Goal: Task Accomplishment & Management: Manage account settings

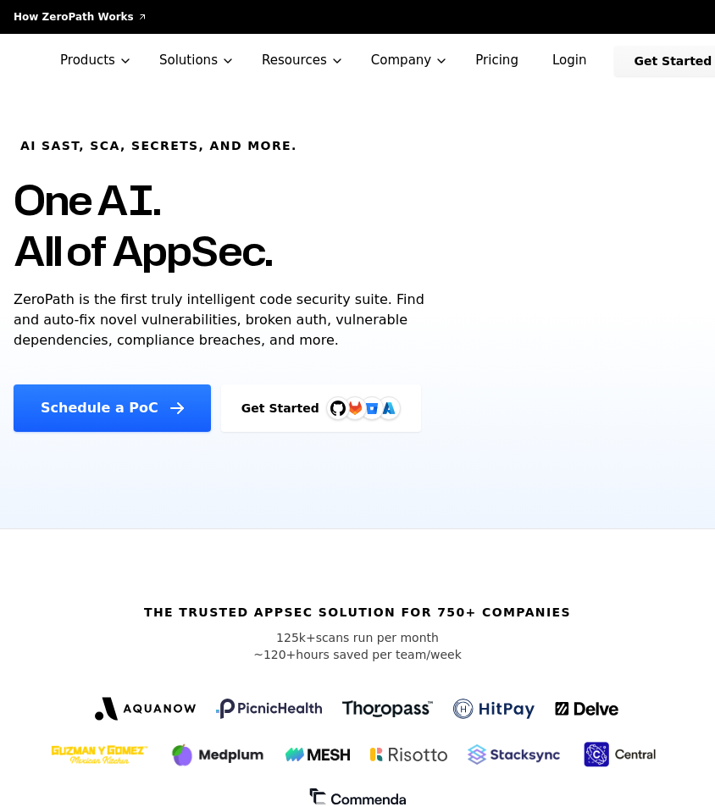
click at [541, 55] on link "Login" at bounding box center [569, 61] width 75 height 30
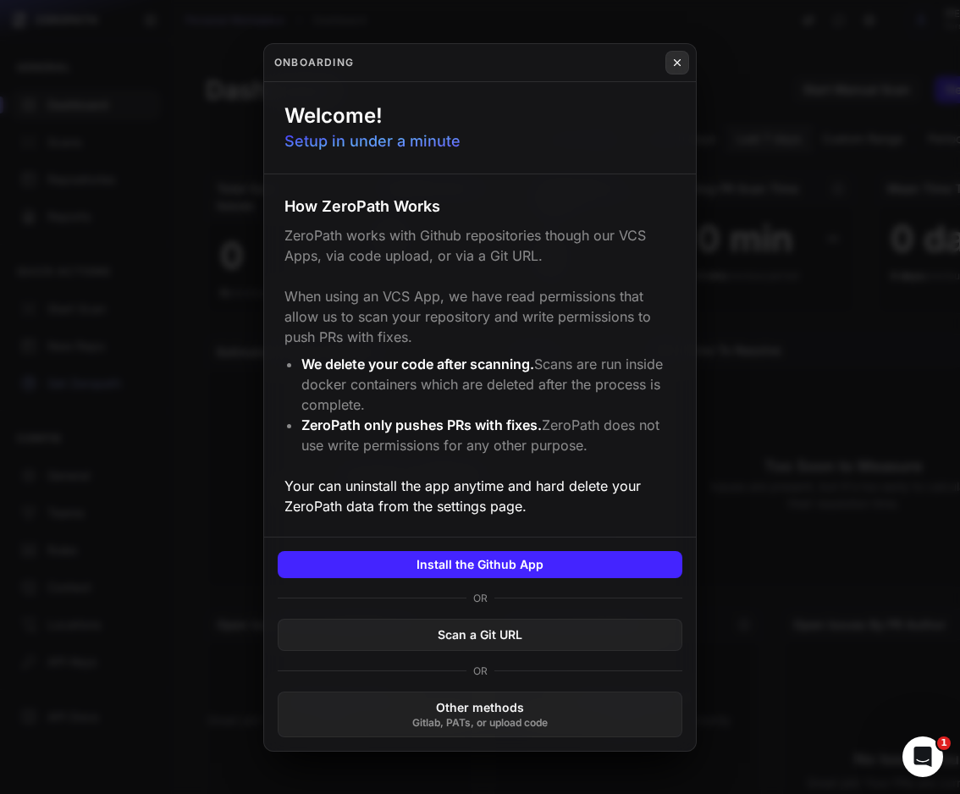
click at [681, 58] on icon at bounding box center [678, 63] width 12 height 14
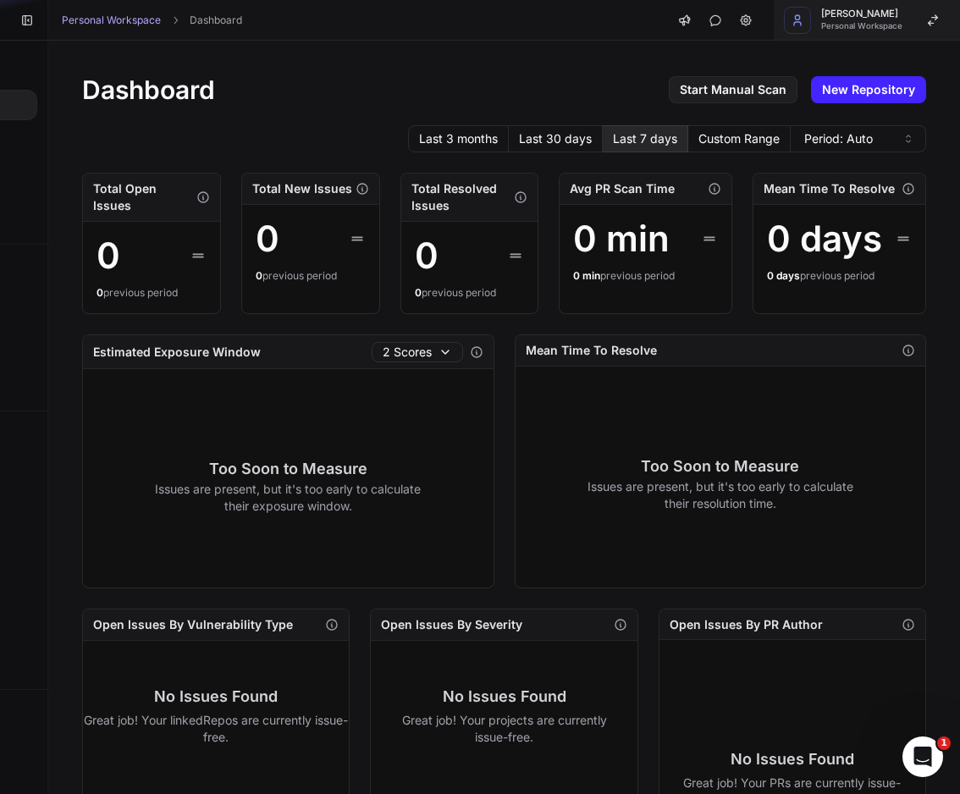
click at [714, 16] on span "François Huet" at bounding box center [861, 13] width 81 height 9
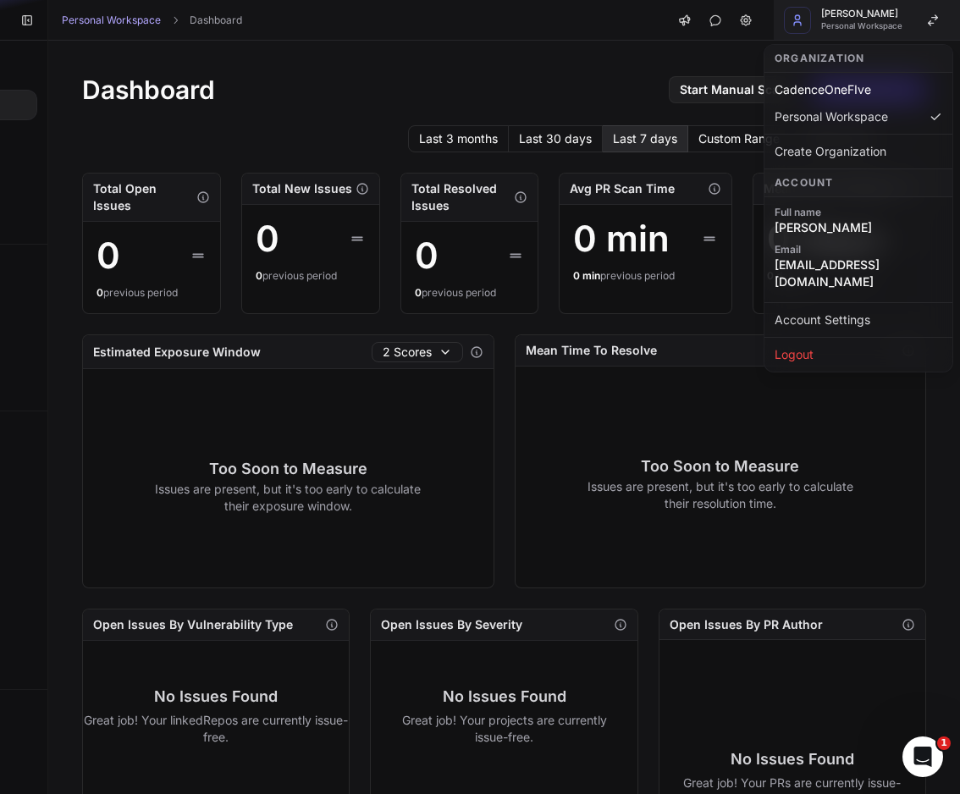
scroll to position [0, 111]
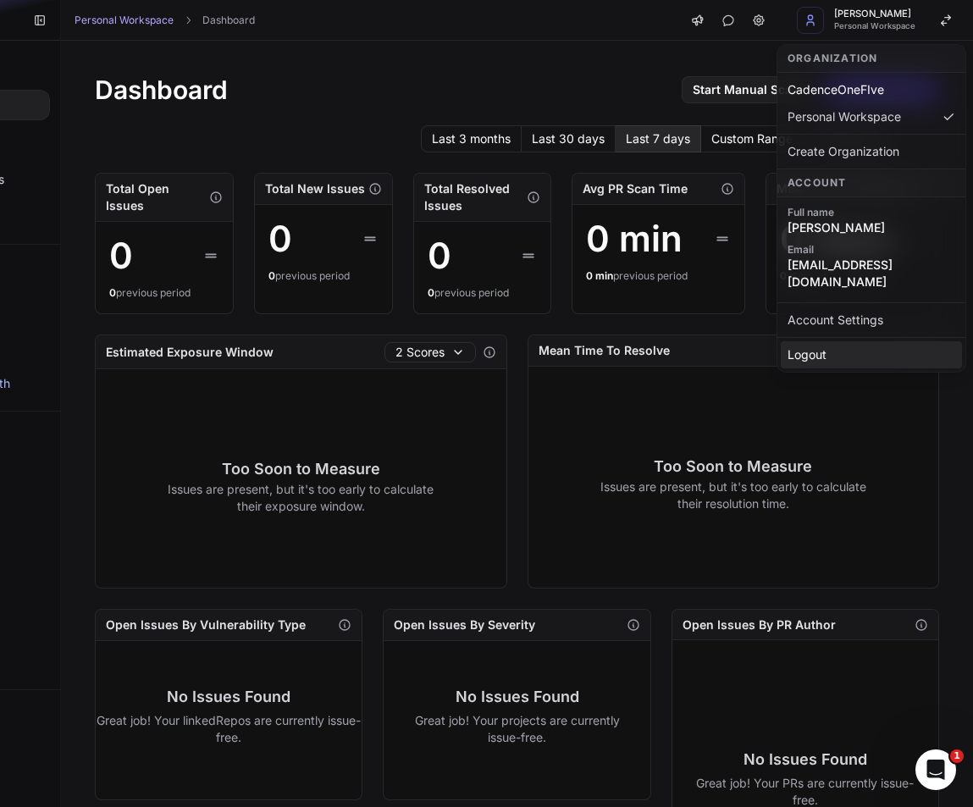
click at [714, 341] on div "Logout" at bounding box center [871, 354] width 181 height 27
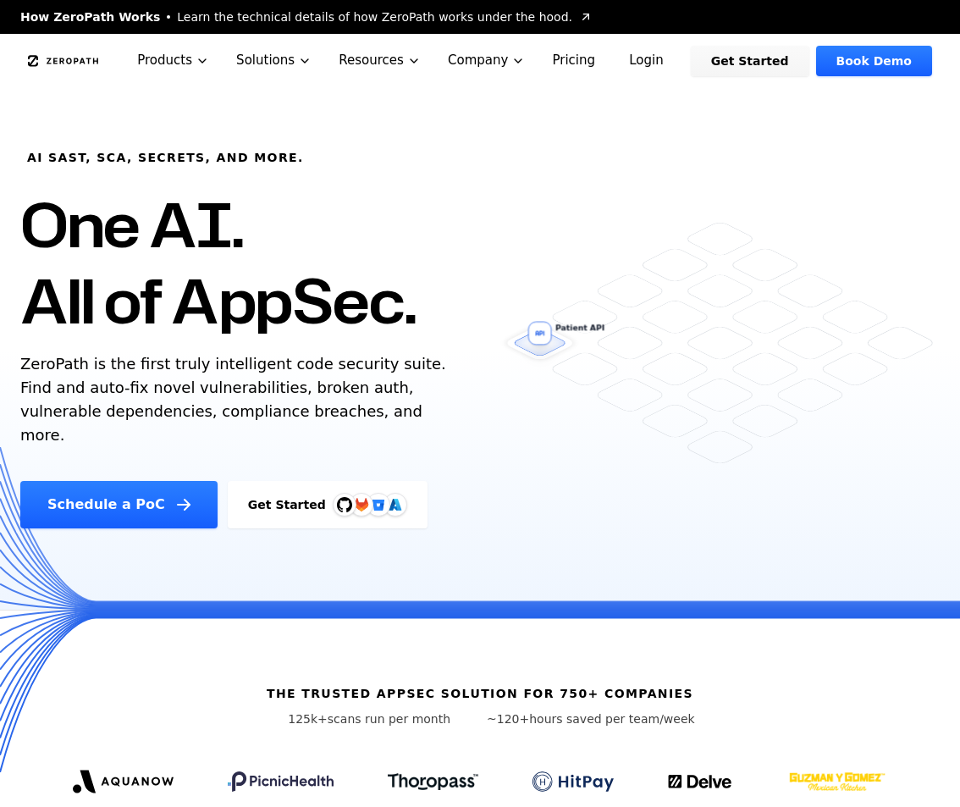
click at [673, 59] on link "Login" at bounding box center [646, 61] width 75 height 30
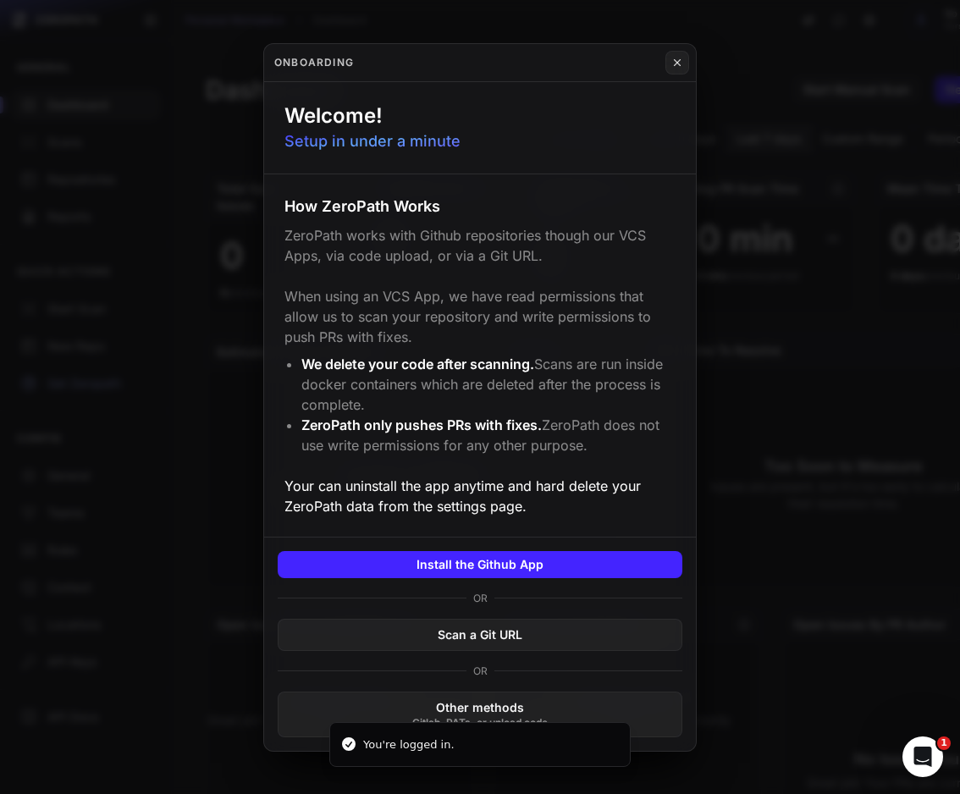
scroll to position [13, 0]
click at [678, 54] on button at bounding box center [678, 63] width 24 height 24
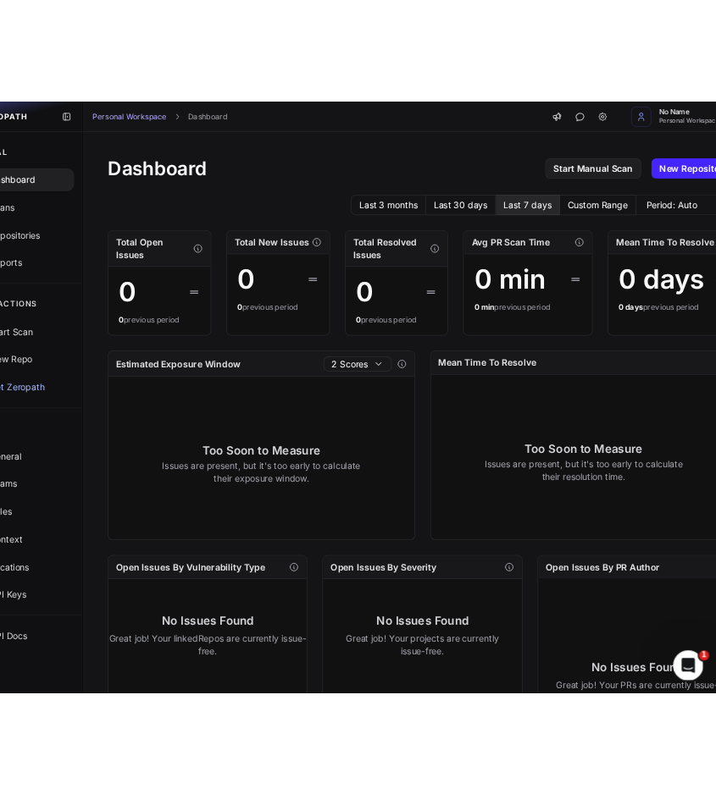
scroll to position [0, 0]
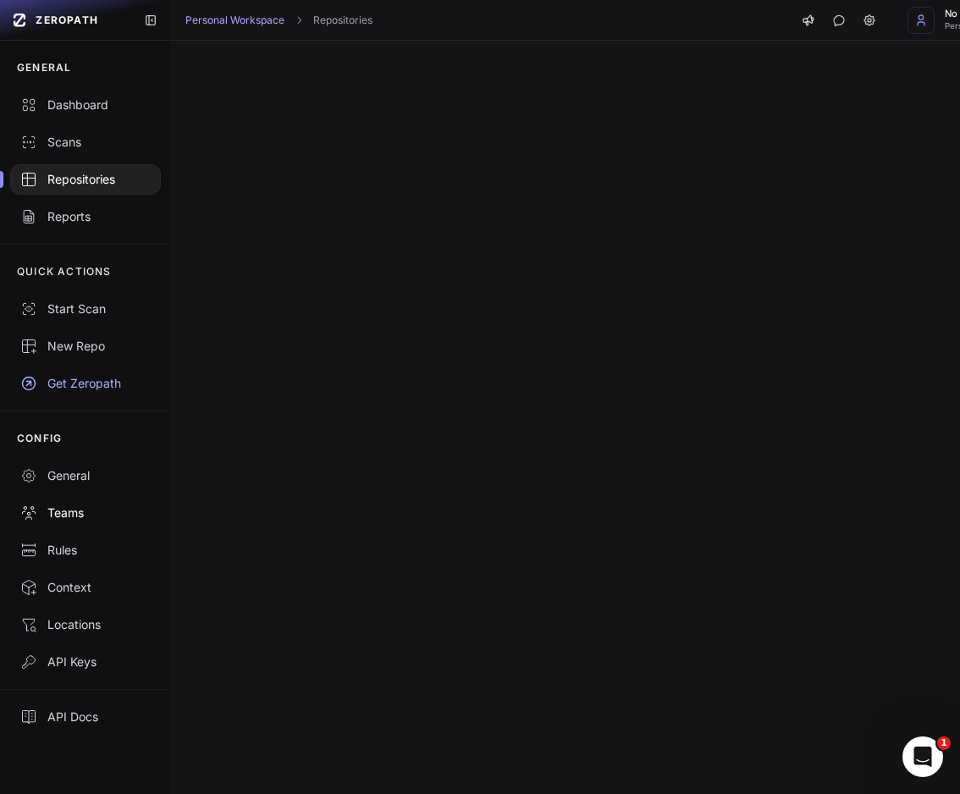
click at [58, 514] on div "Teams" at bounding box center [85, 513] width 130 height 17
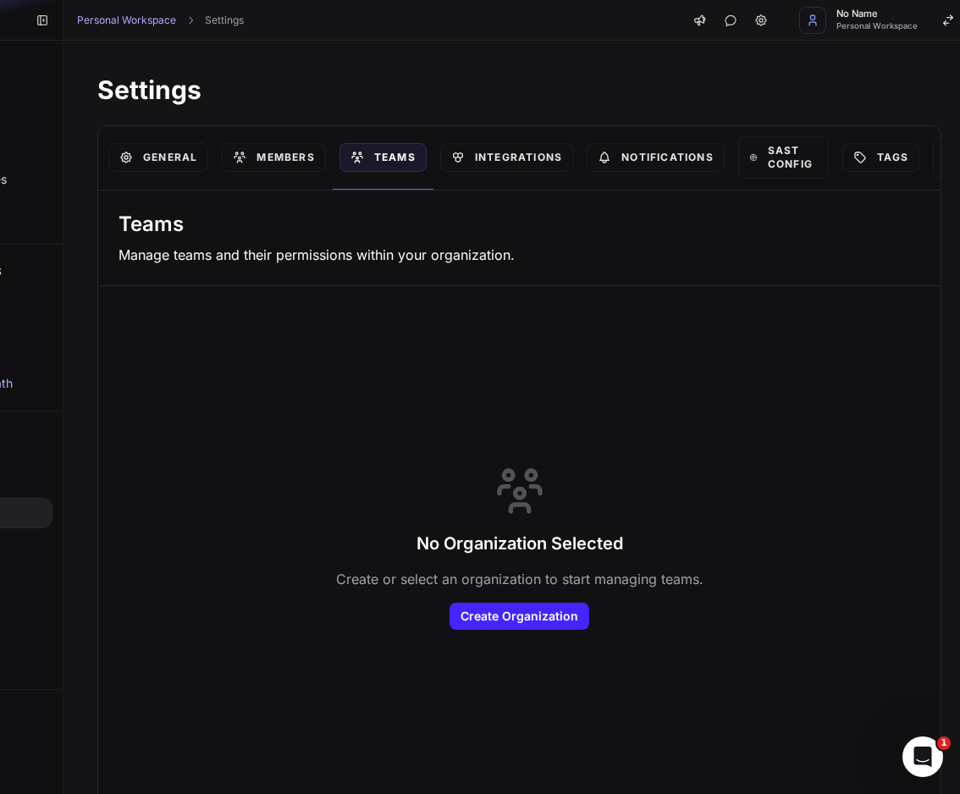
scroll to position [0, 124]
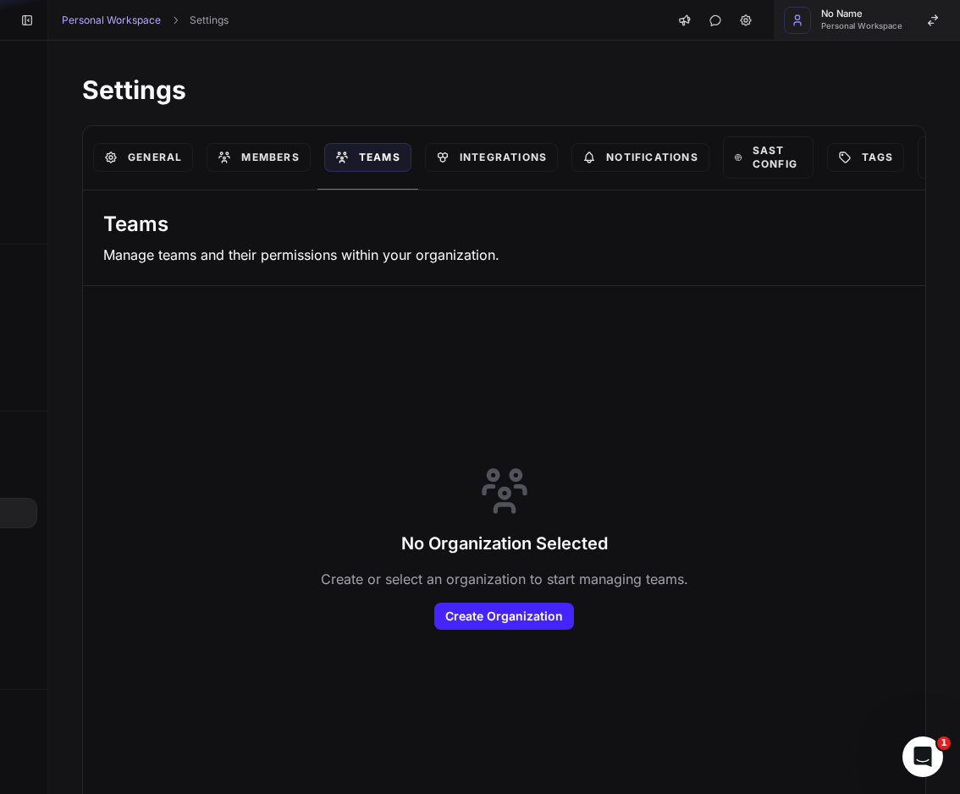
click at [843, 19] on div "No Name Personal Workspace" at bounding box center [861, 19] width 81 height 21
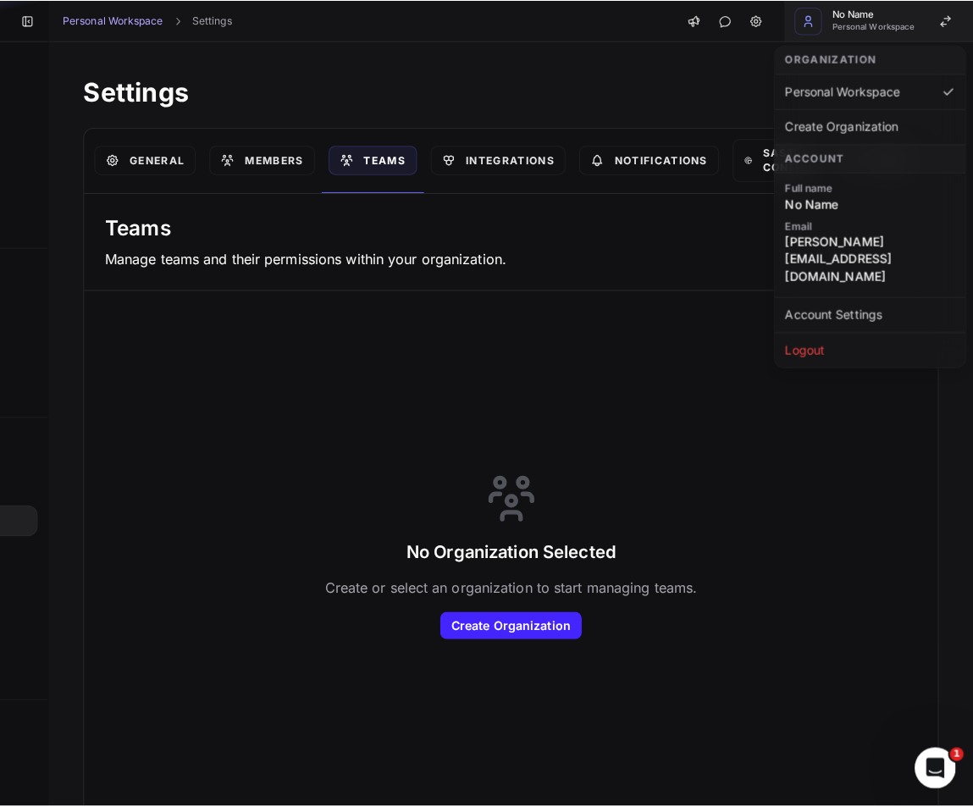
scroll to position [0, 111]
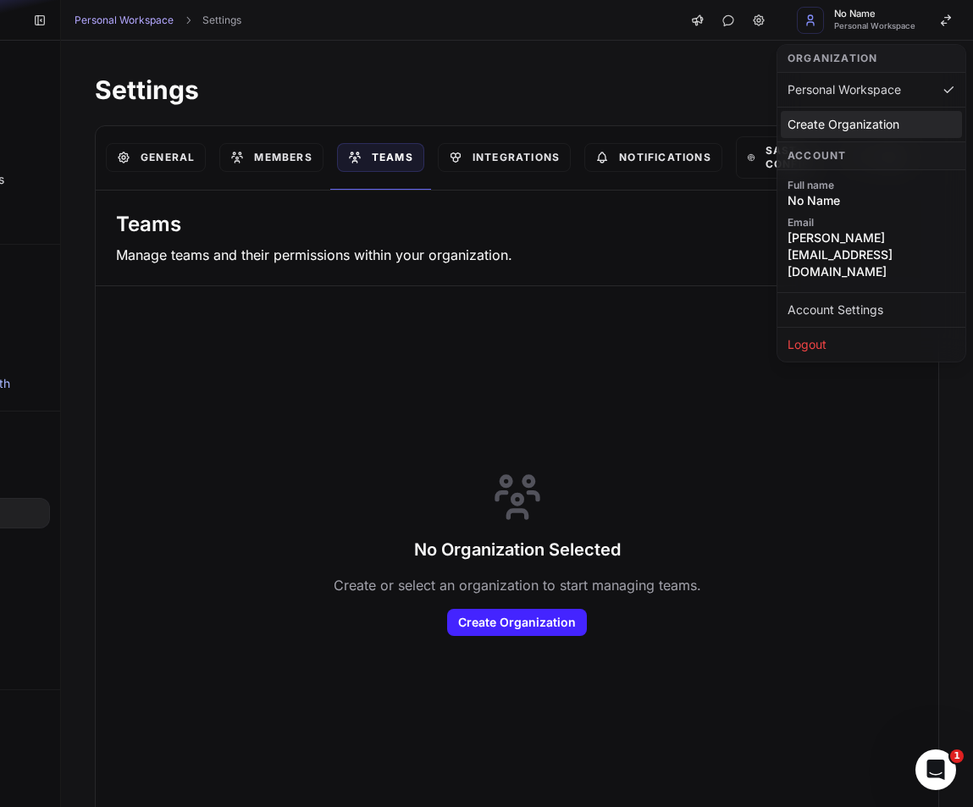
click at [873, 124] on div "Create Organization" at bounding box center [871, 124] width 181 height 27
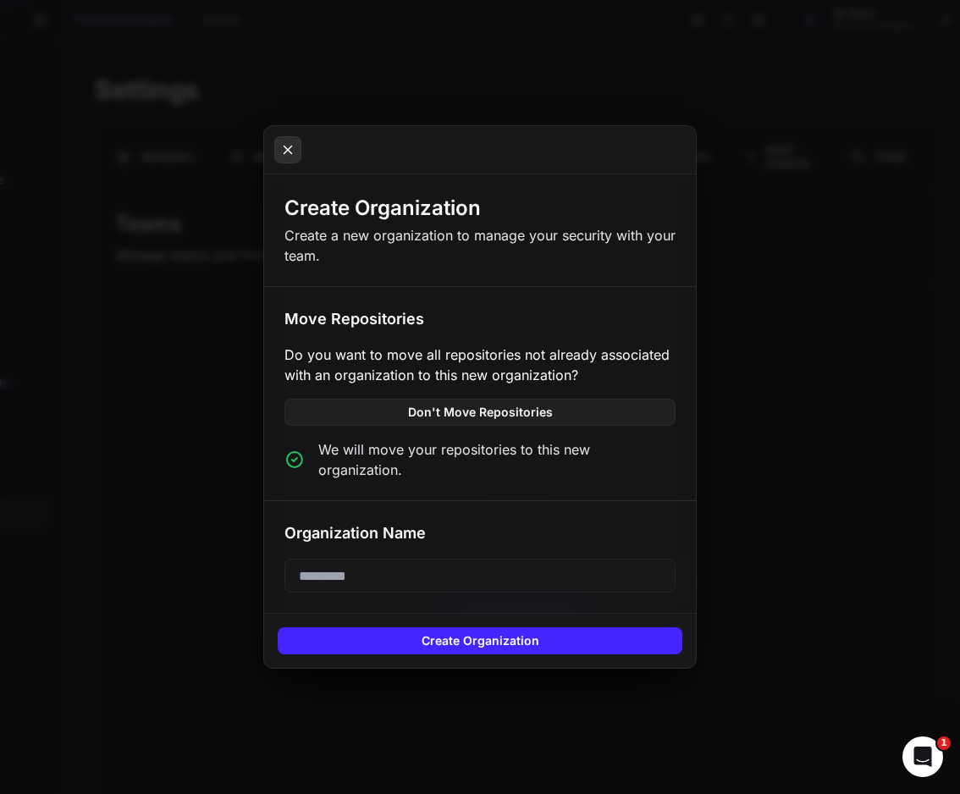
click at [280, 147] on button at bounding box center [287, 149] width 27 height 27
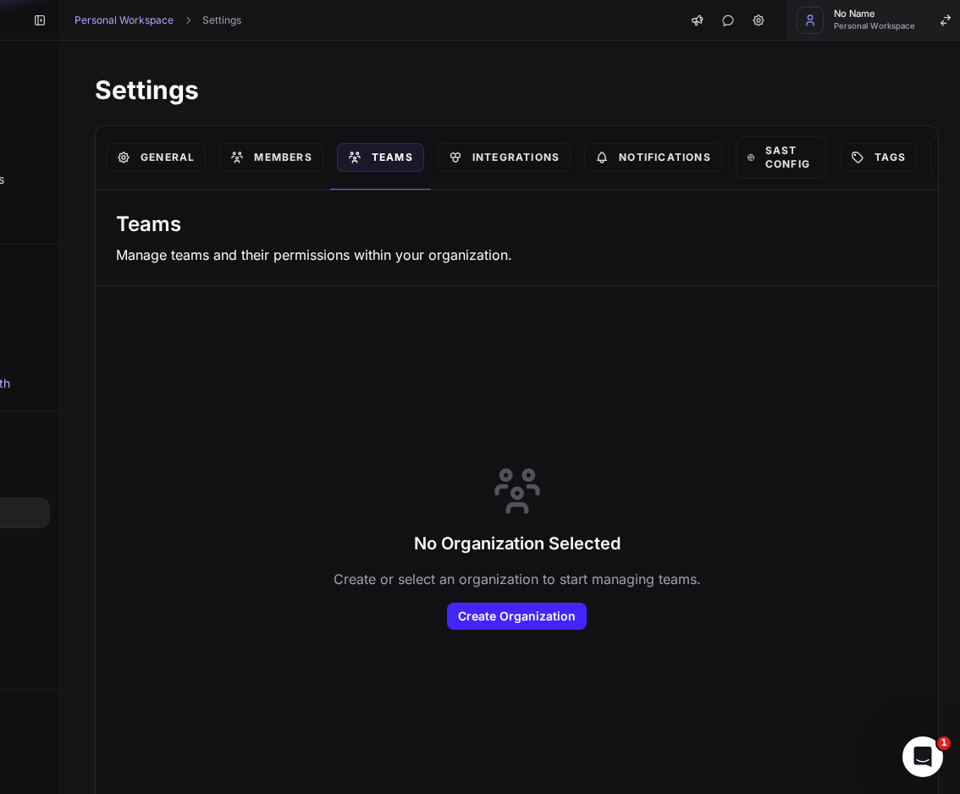
click at [862, 19] on div "No Name Personal Workspace" at bounding box center [874, 19] width 81 height 21
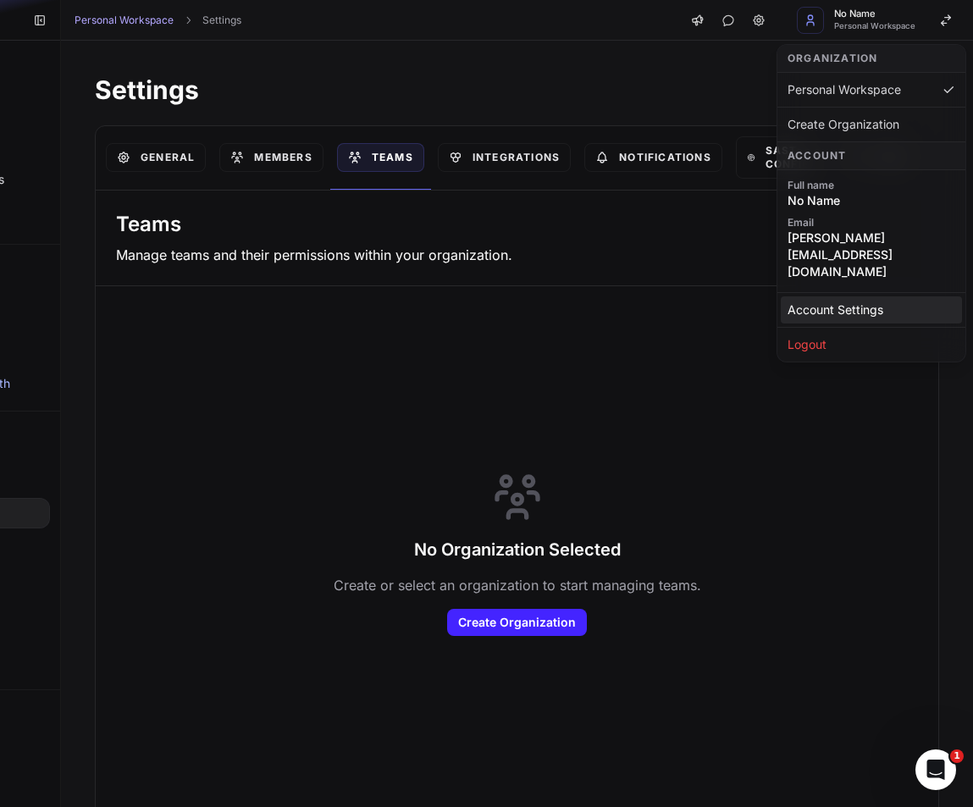
click at [824, 296] on link "Account Settings" at bounding box center [871, 309] width 181 height 27
